Goal: Find specific page/section: Find specific page/section

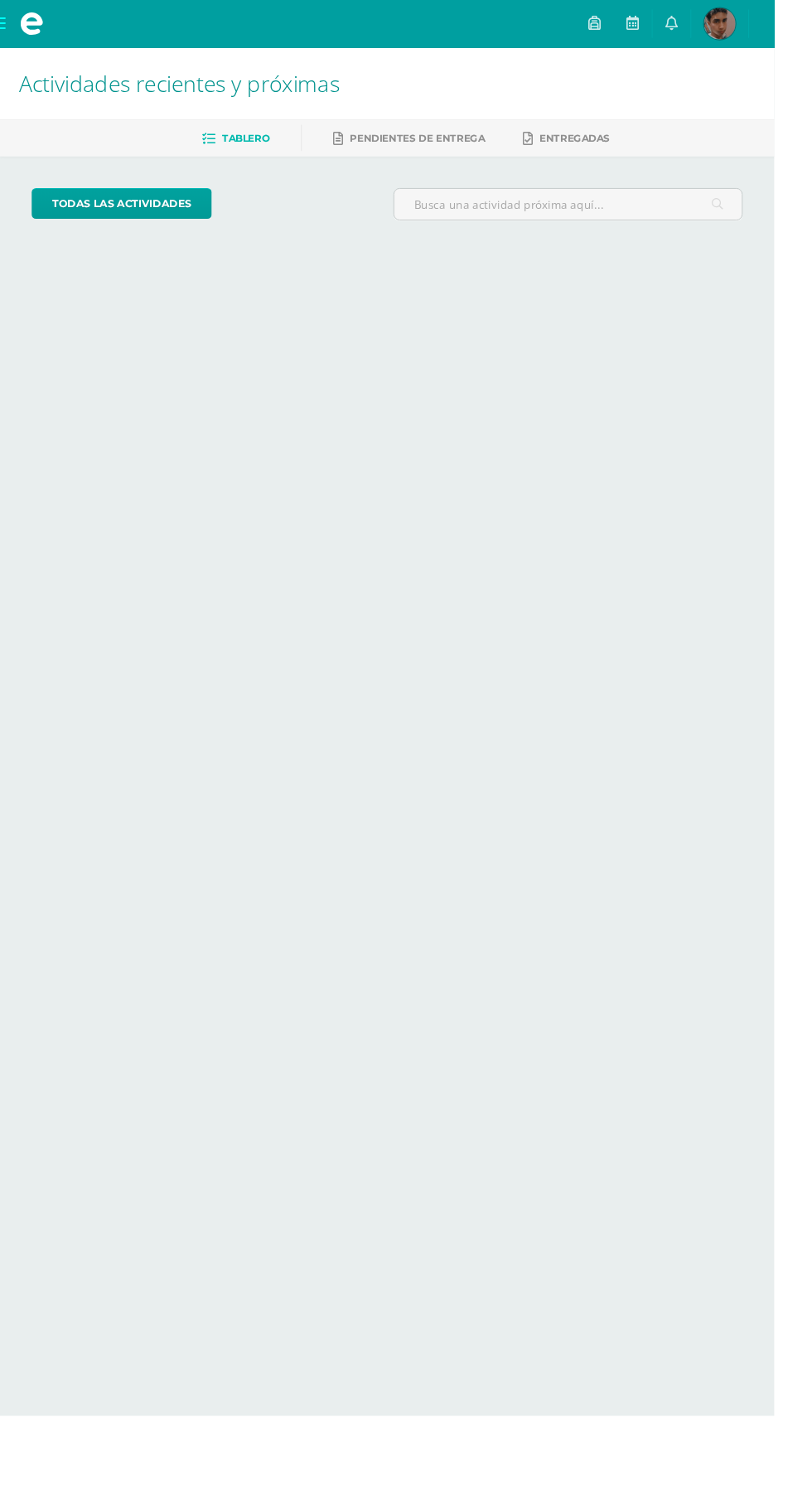
click at [771, 28] on img at bounding box center [755, 25] width 33 height 33
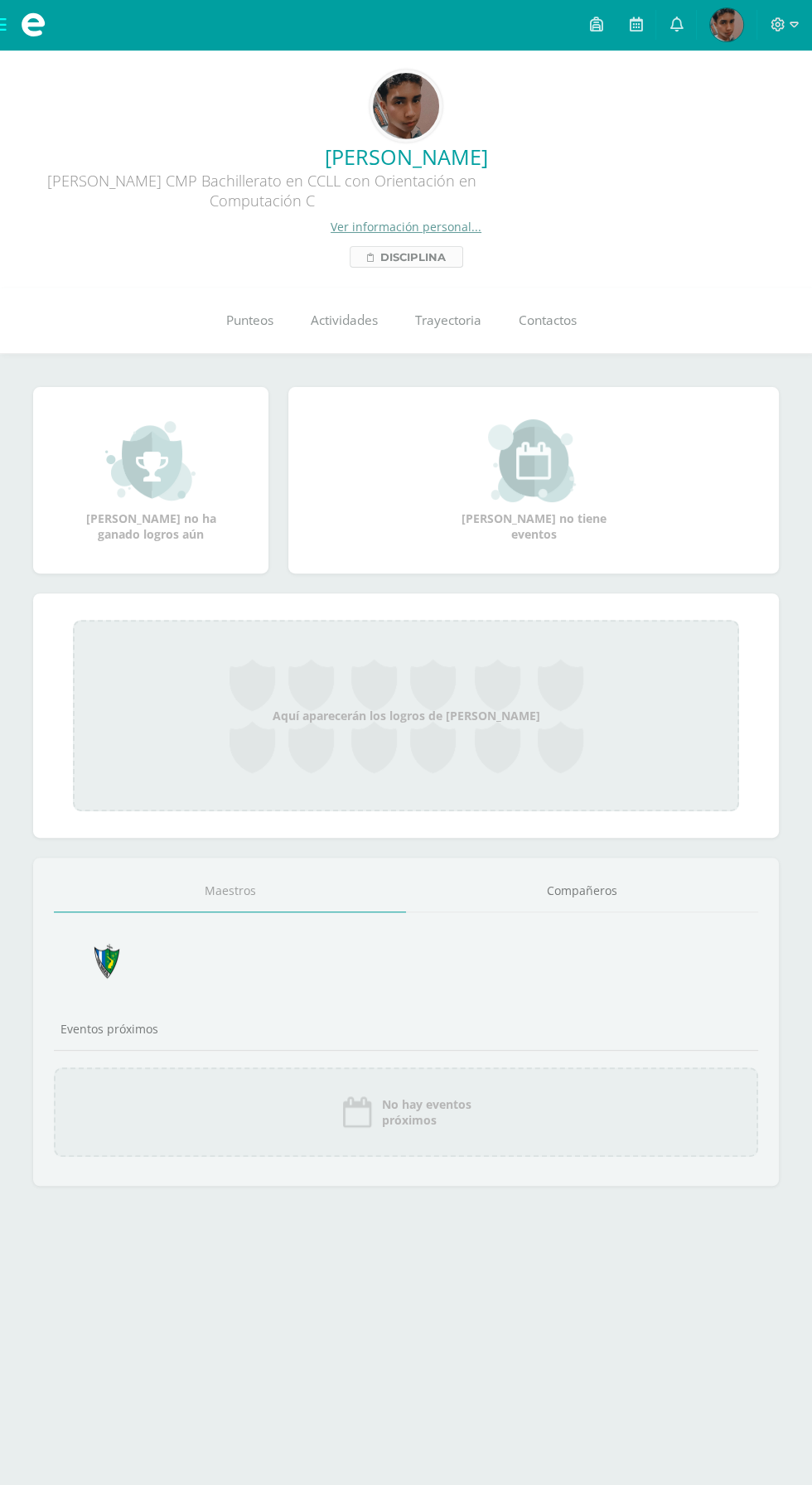
click at [451, 254] on link "Disciplina" at bounding box center [406, 257] width 113 height 22
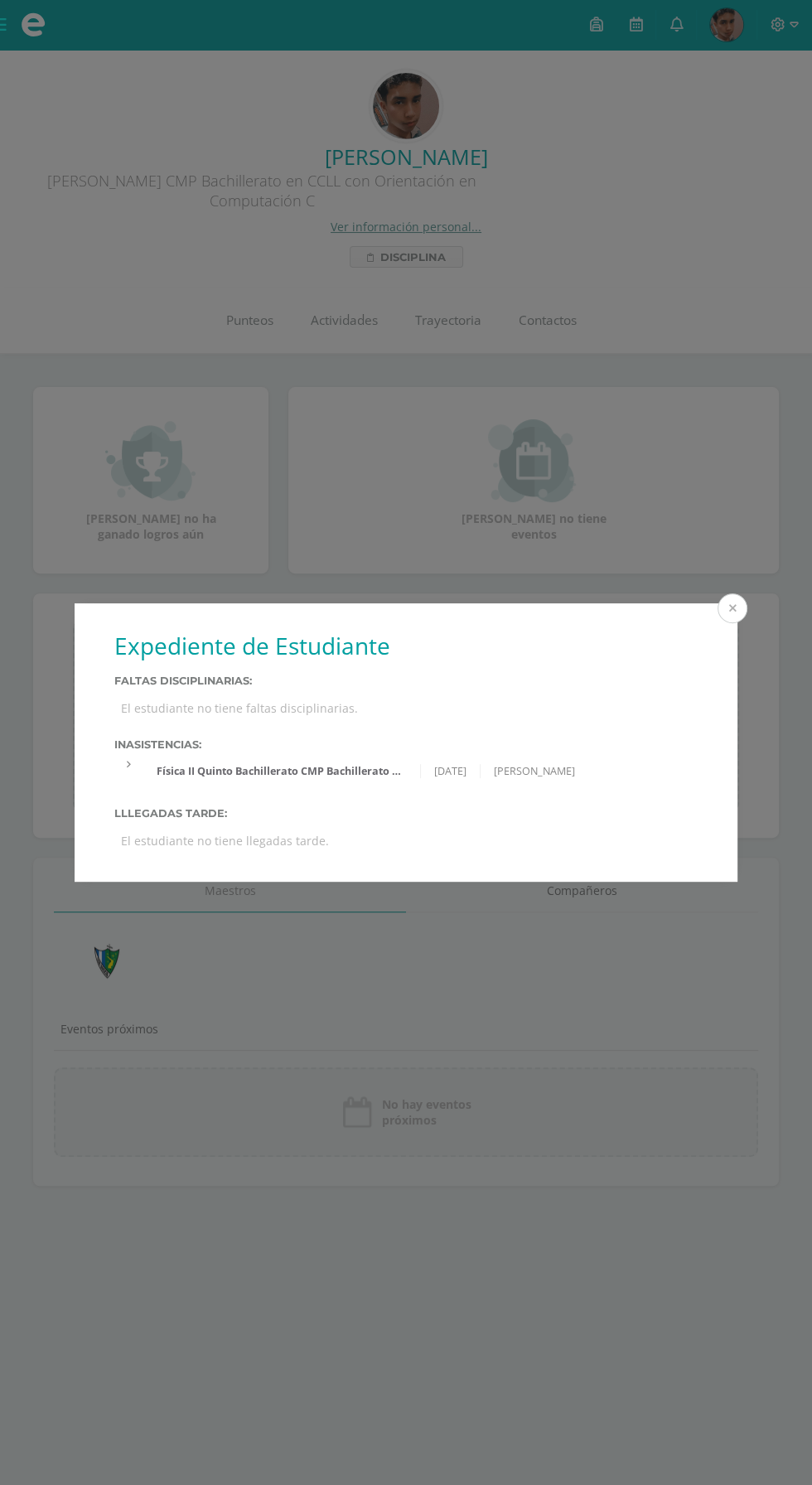
click at [733, 606] on button at bounding box center [732, 607] width 30 height 30
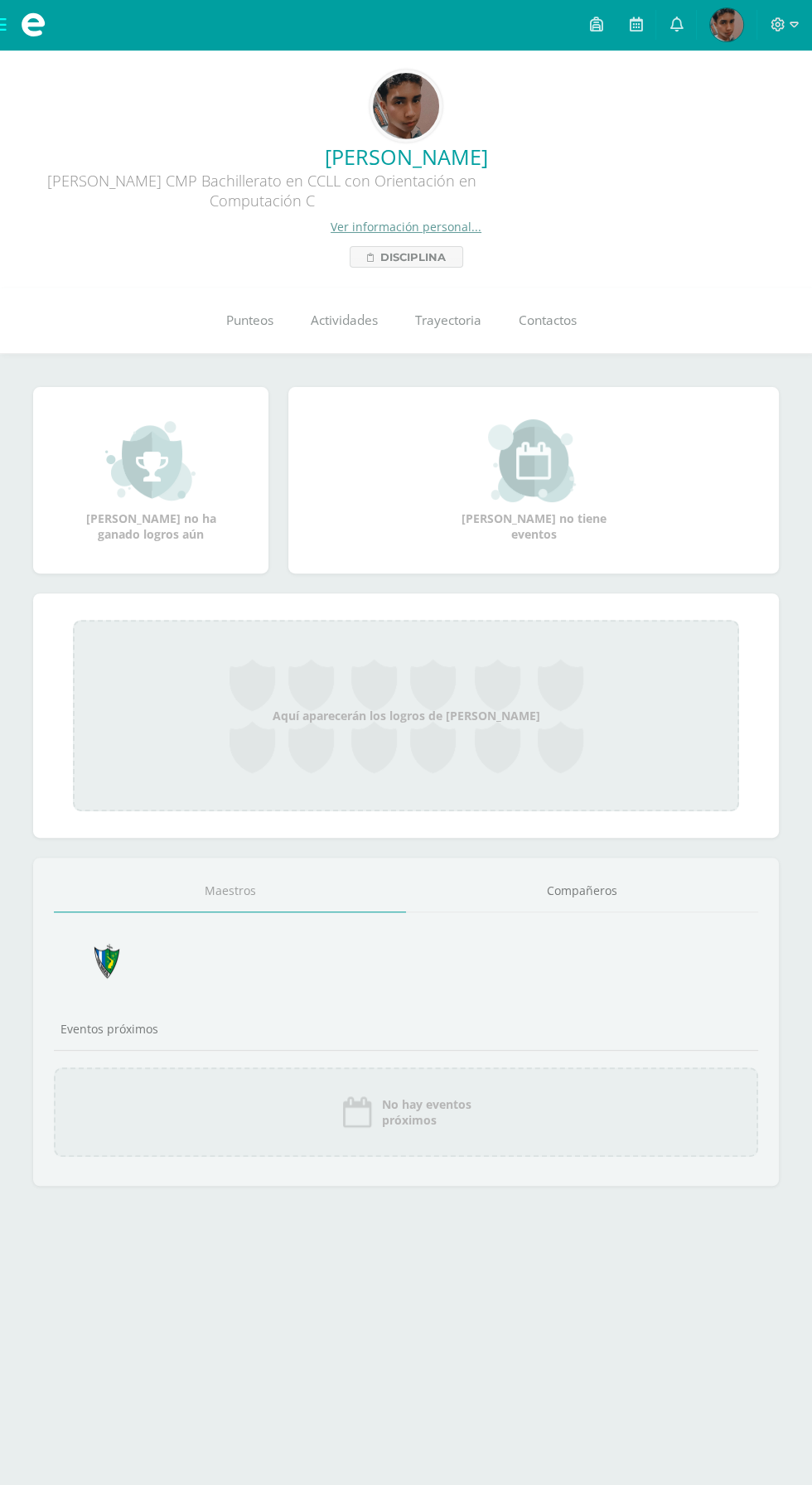
click at [447, 200] on div "Quinto Bachillerato CMP Bachillerato en CCLL con Orientación en Computación C" at bounding box center [262, 194] width 497 height 48
click at [466, 221] on link "Ver información personal..." at bounding box center [406, 227] width 150 height 16
